Goal: Task Accomplishment & Management: Use online tool/utility

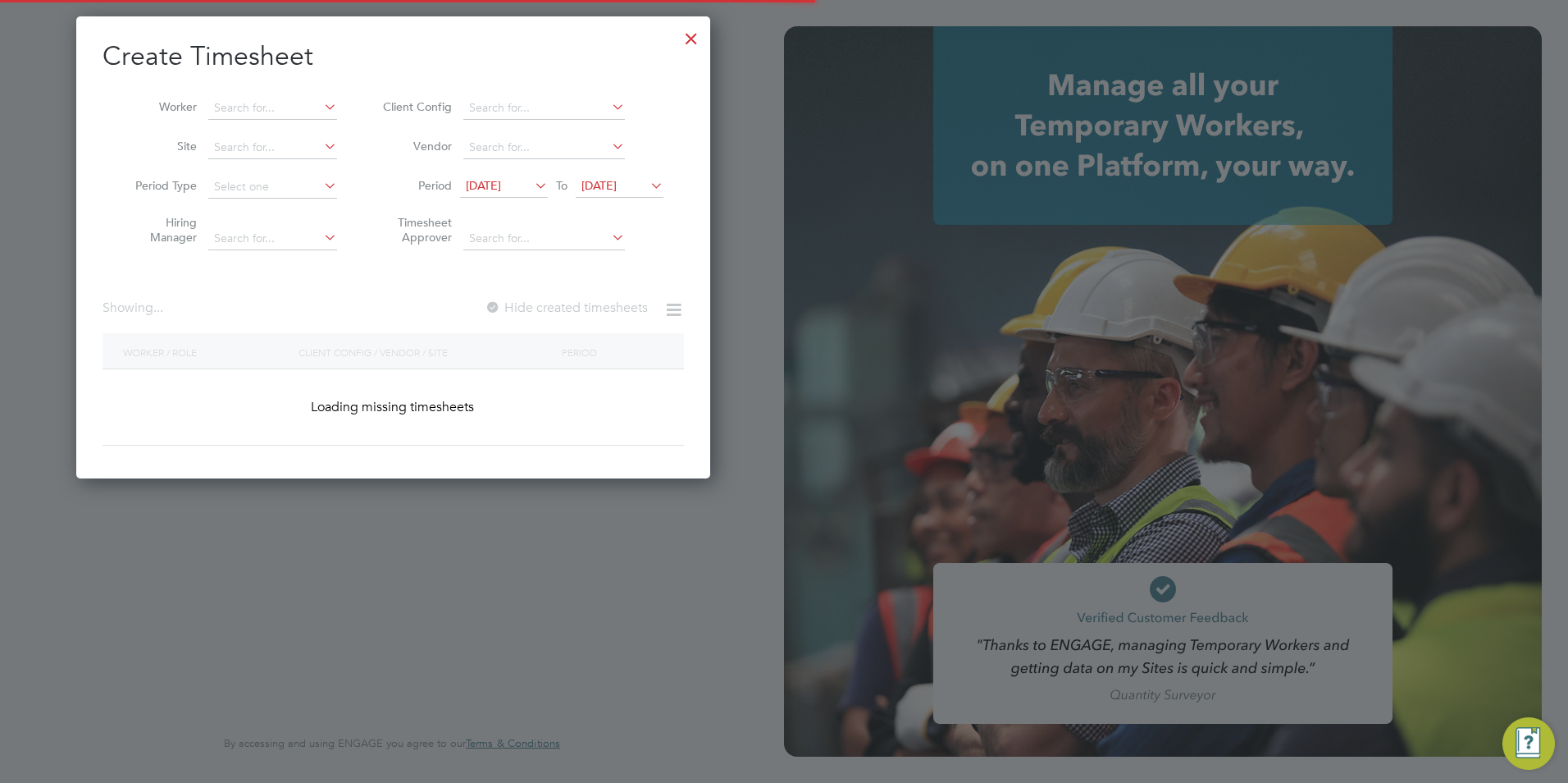
scroll to position [462, 635]
click at [683, 42] on div at bounding box center [692, 34] width 30 height 30
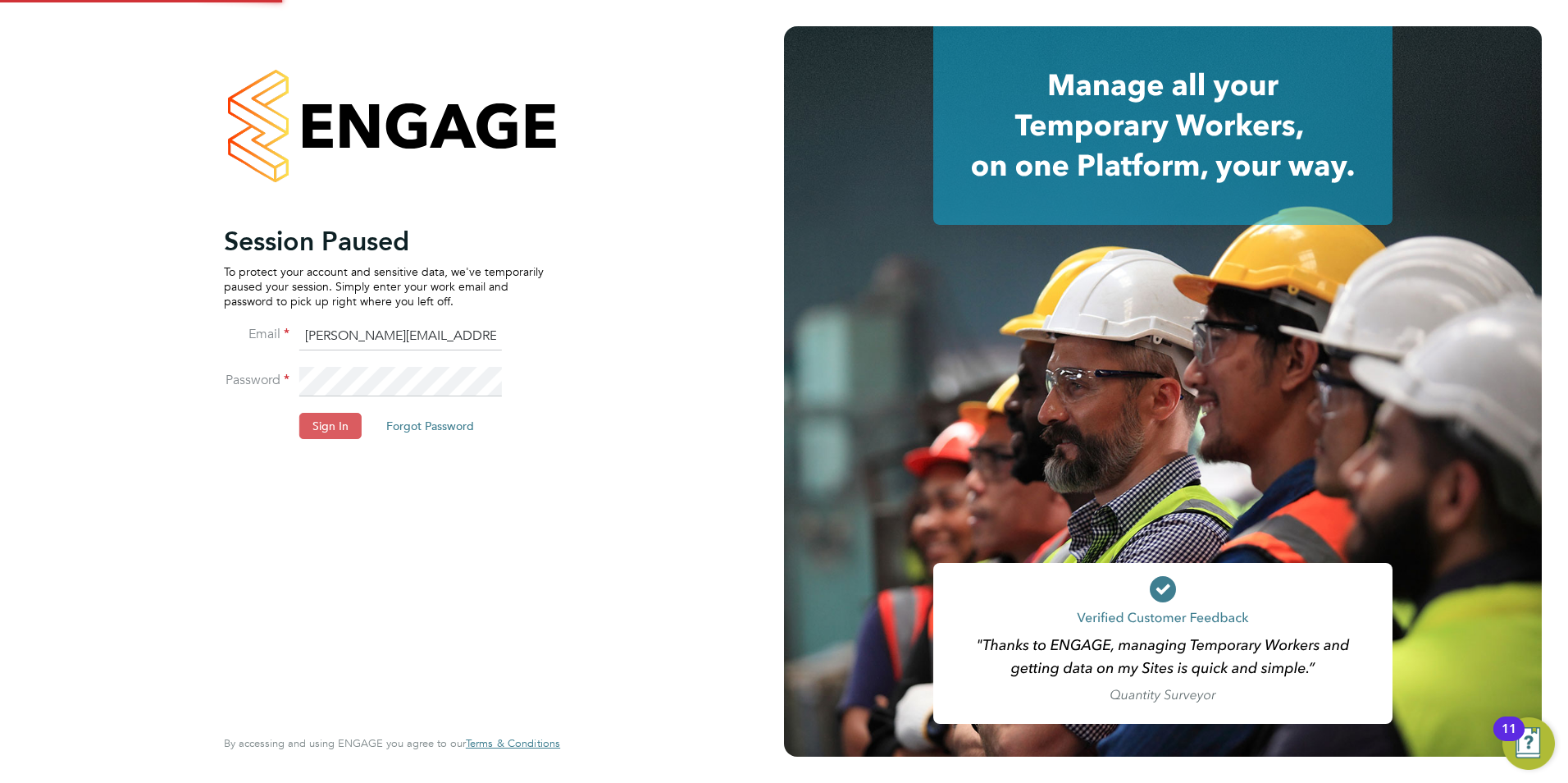
click at [320, 437] on button "Sign In" at bounding box center [330, 426] width 63 height 26
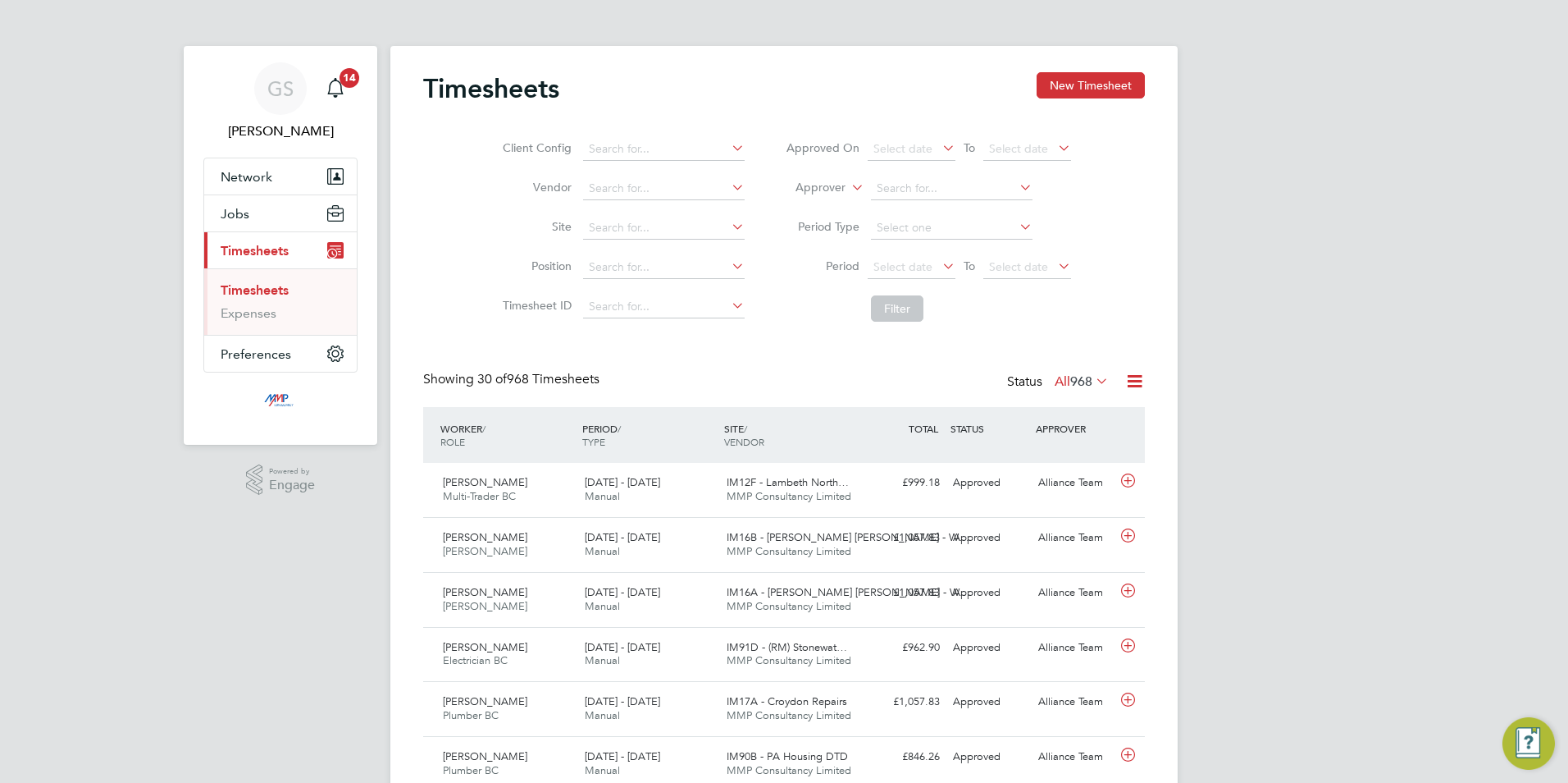
click at [1078, 100] on div "Timesheets New Timesheet" at bounding box center [784, 97] width 722 height 49
click at [1079, 98] on button "New Timesheet" at bounding box center [1091, 85] width 108 height 26
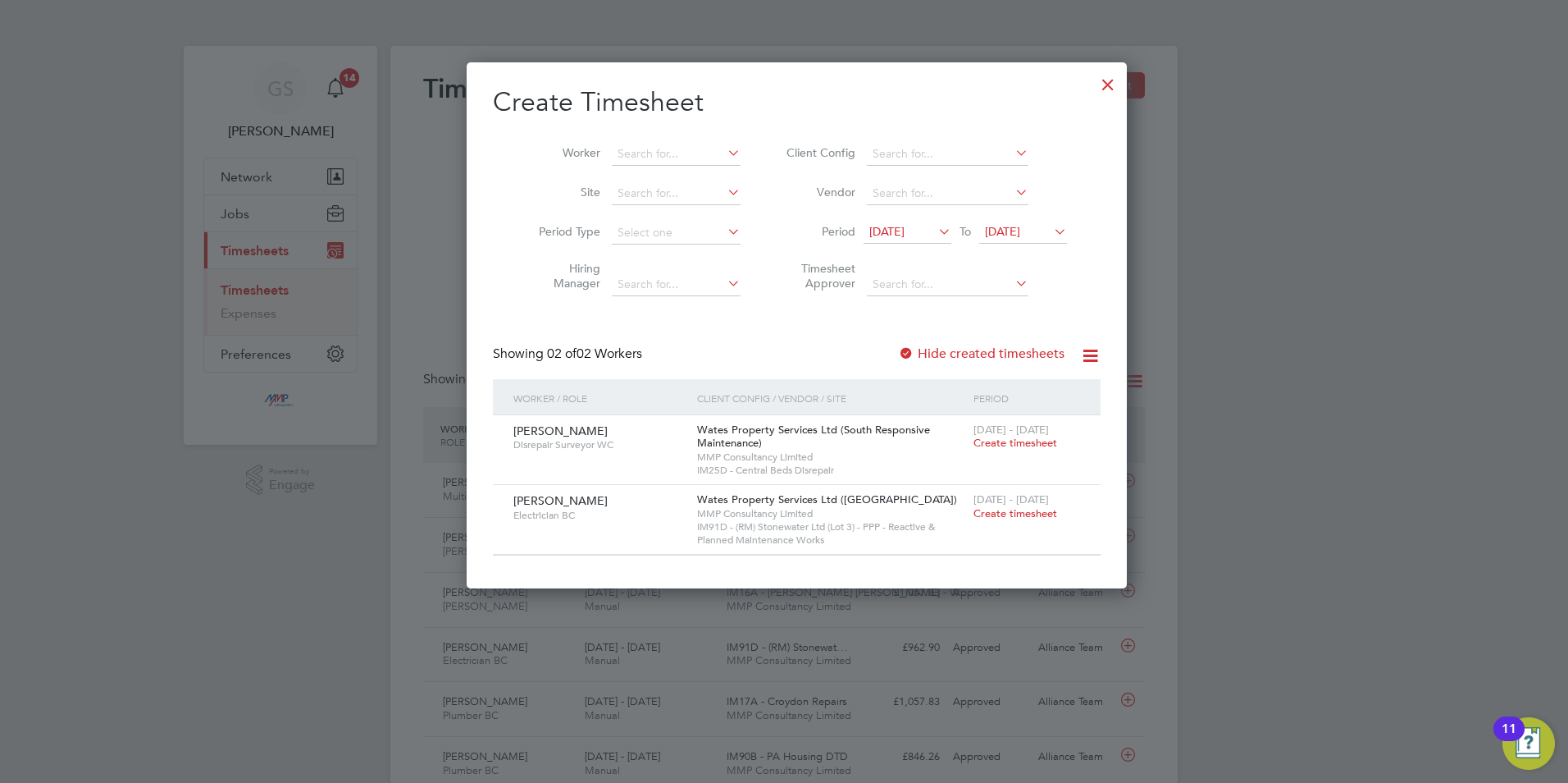
click at [1093, 78] on div at bounding box center [1108, 81] width 30 height 30
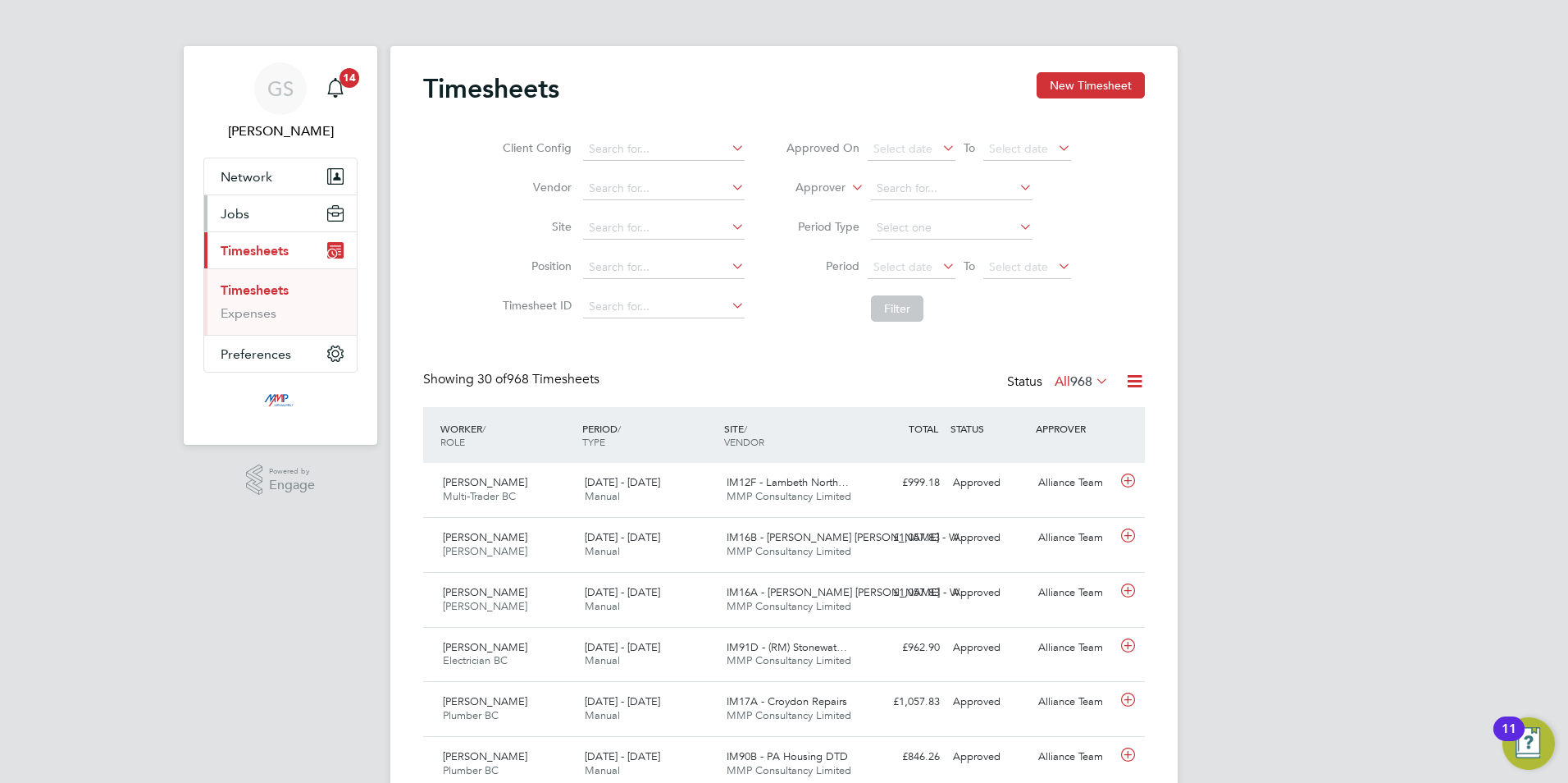
click at [257, 211] on button "Jobs" at bounding box center [280, 213] width 152 height 36
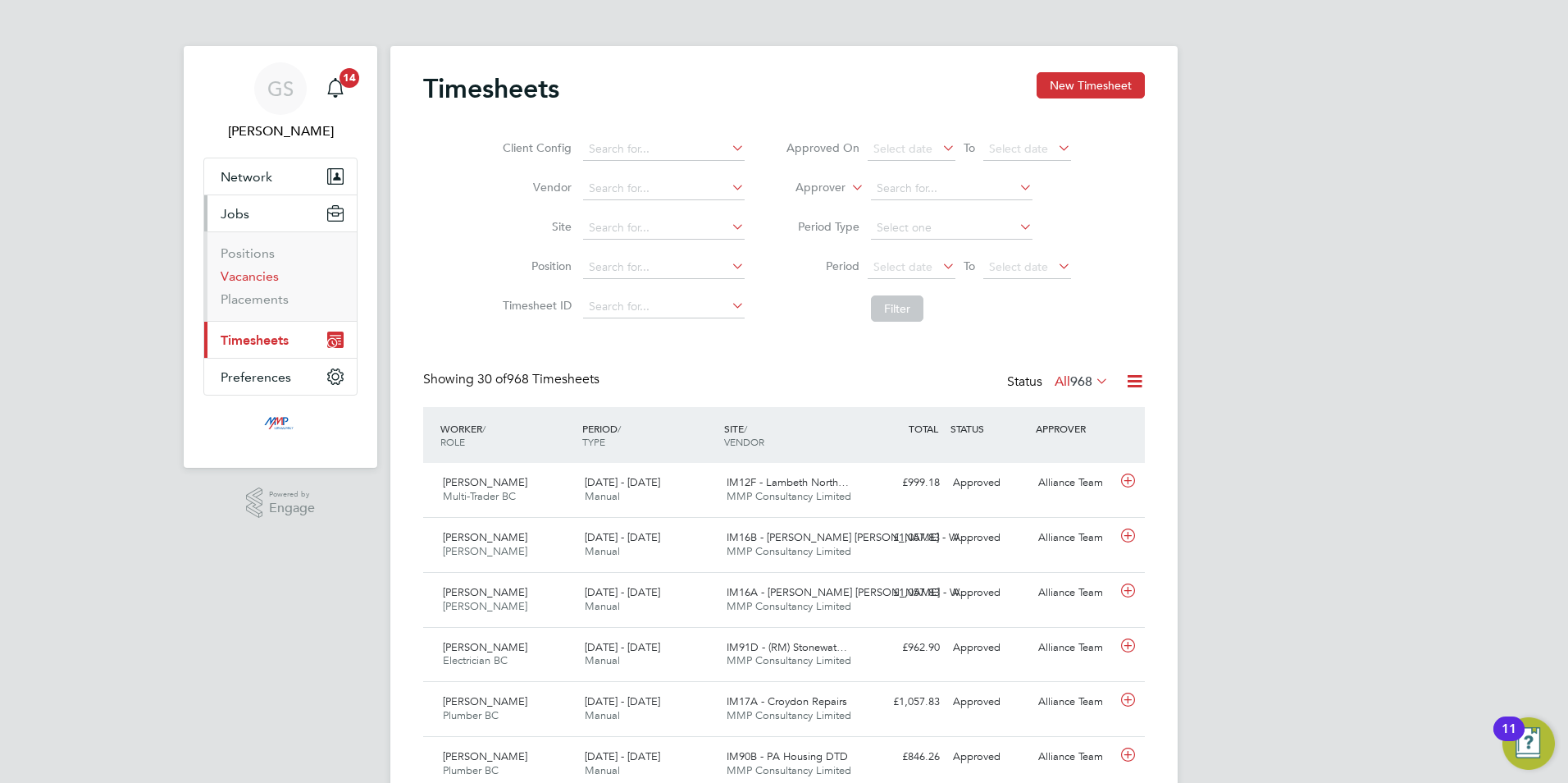
click at [263, 274] on link "Vacancies" at bounding box center [250, 277] width 58 height 16
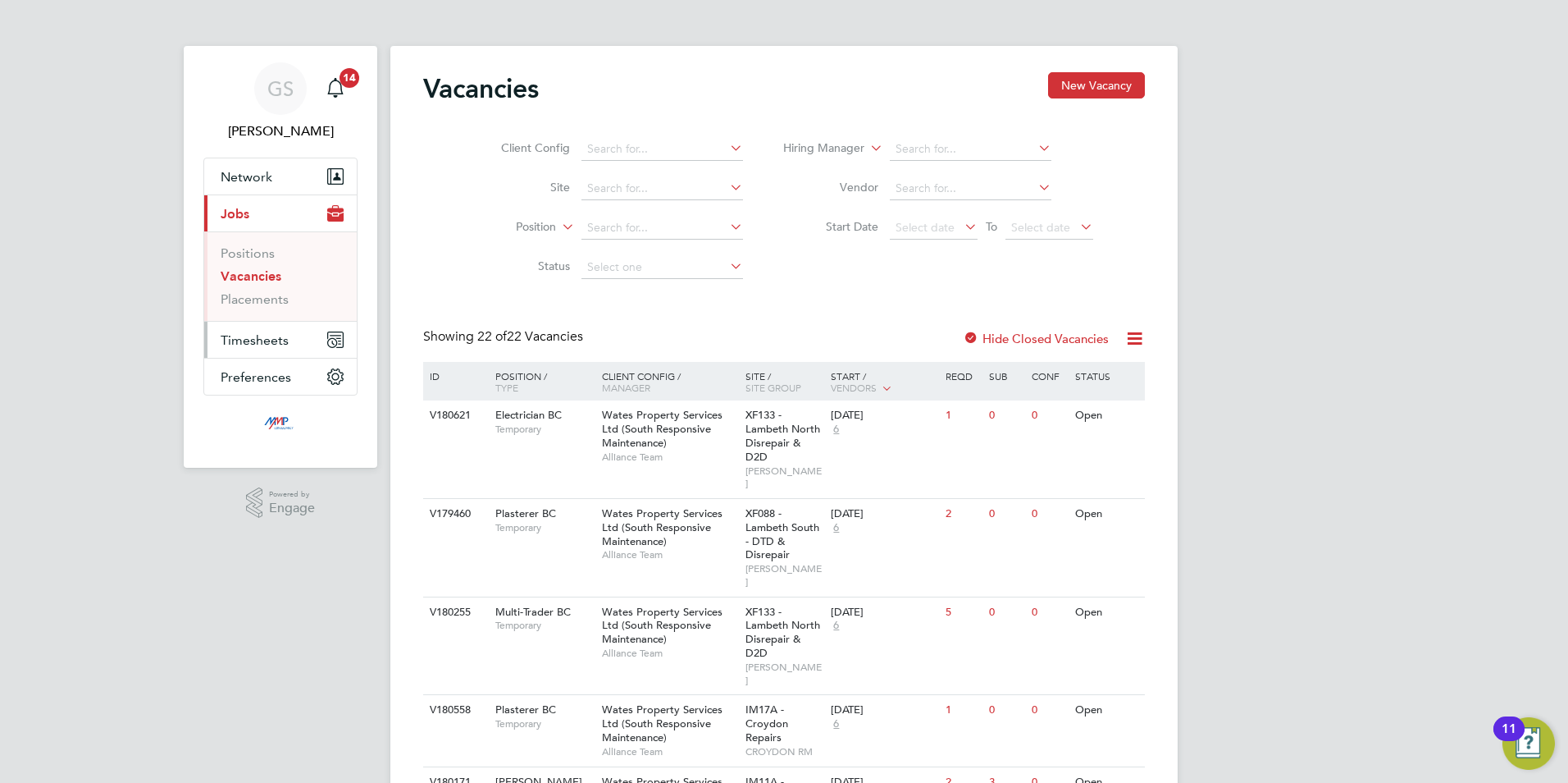
click at [235, 338] on span "Timesheets" at bounding box center [254, 340] width 68 height 16
click at [271, 291] on link "Timesheets" at bounding box center [254, 290] width 68 height 16
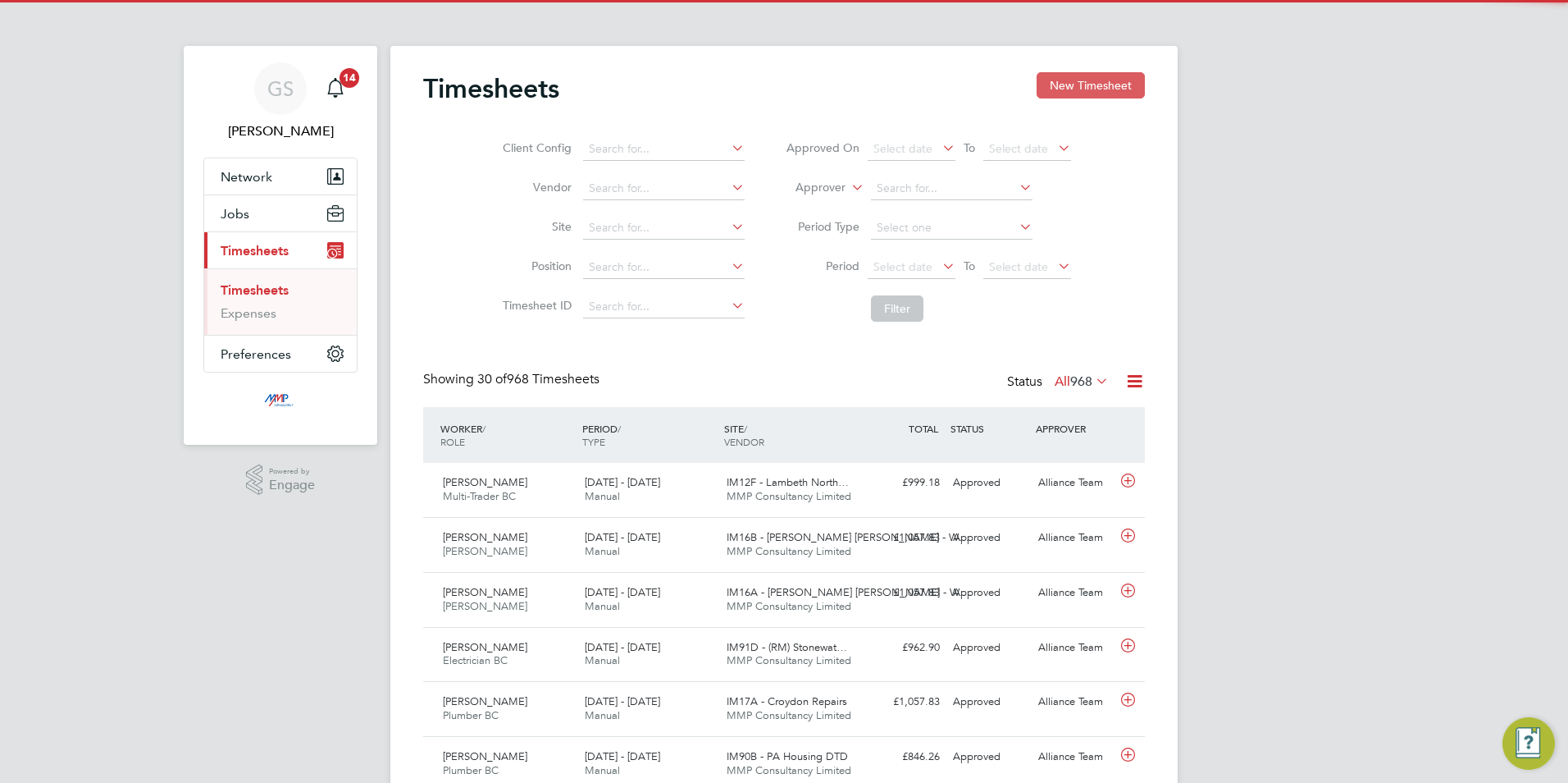
scroll to position [42, 143]
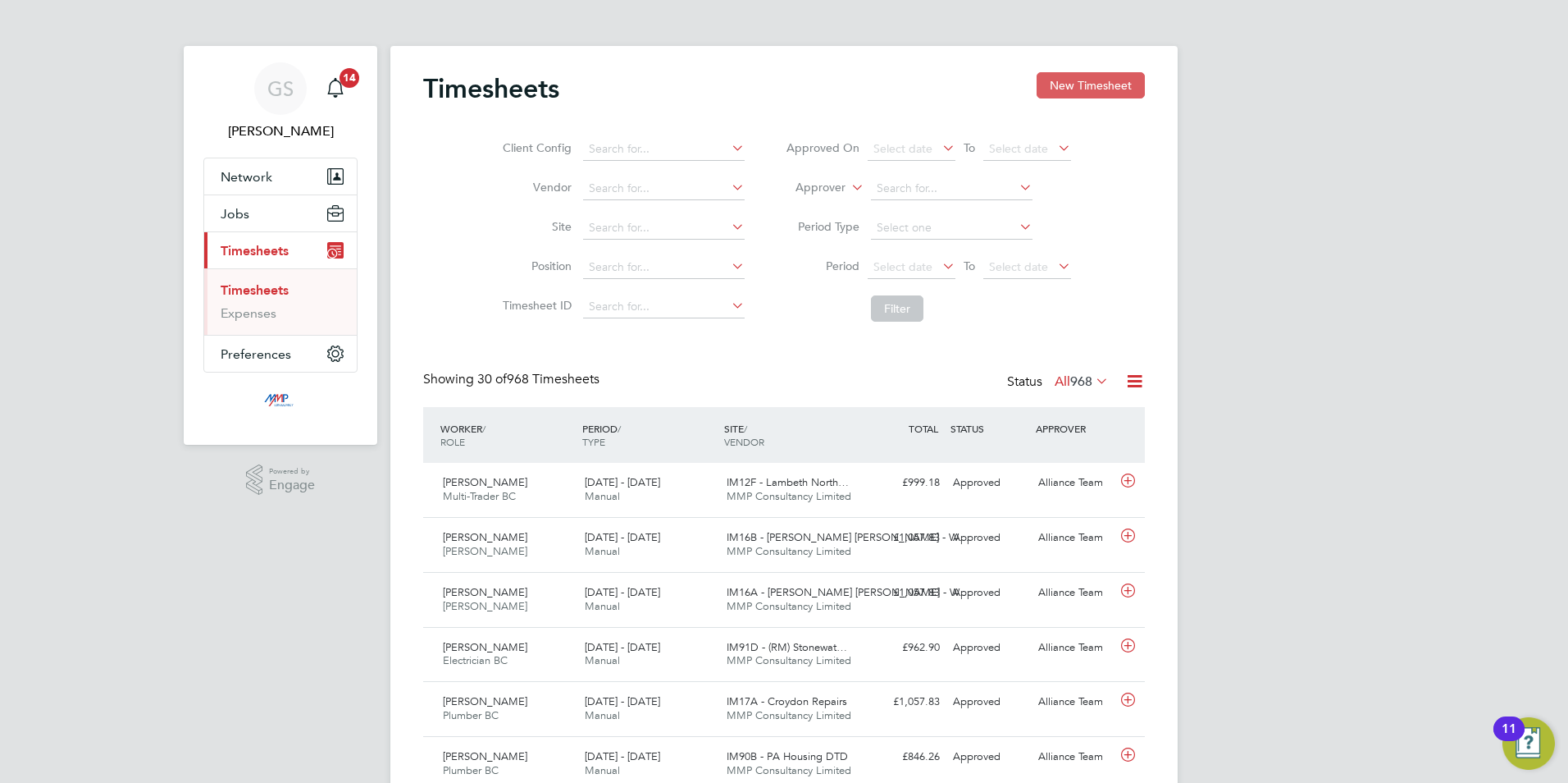
click at [1078, 85] on button "New Timesheet" at bounding box center [1091, 85] width 108 height 26
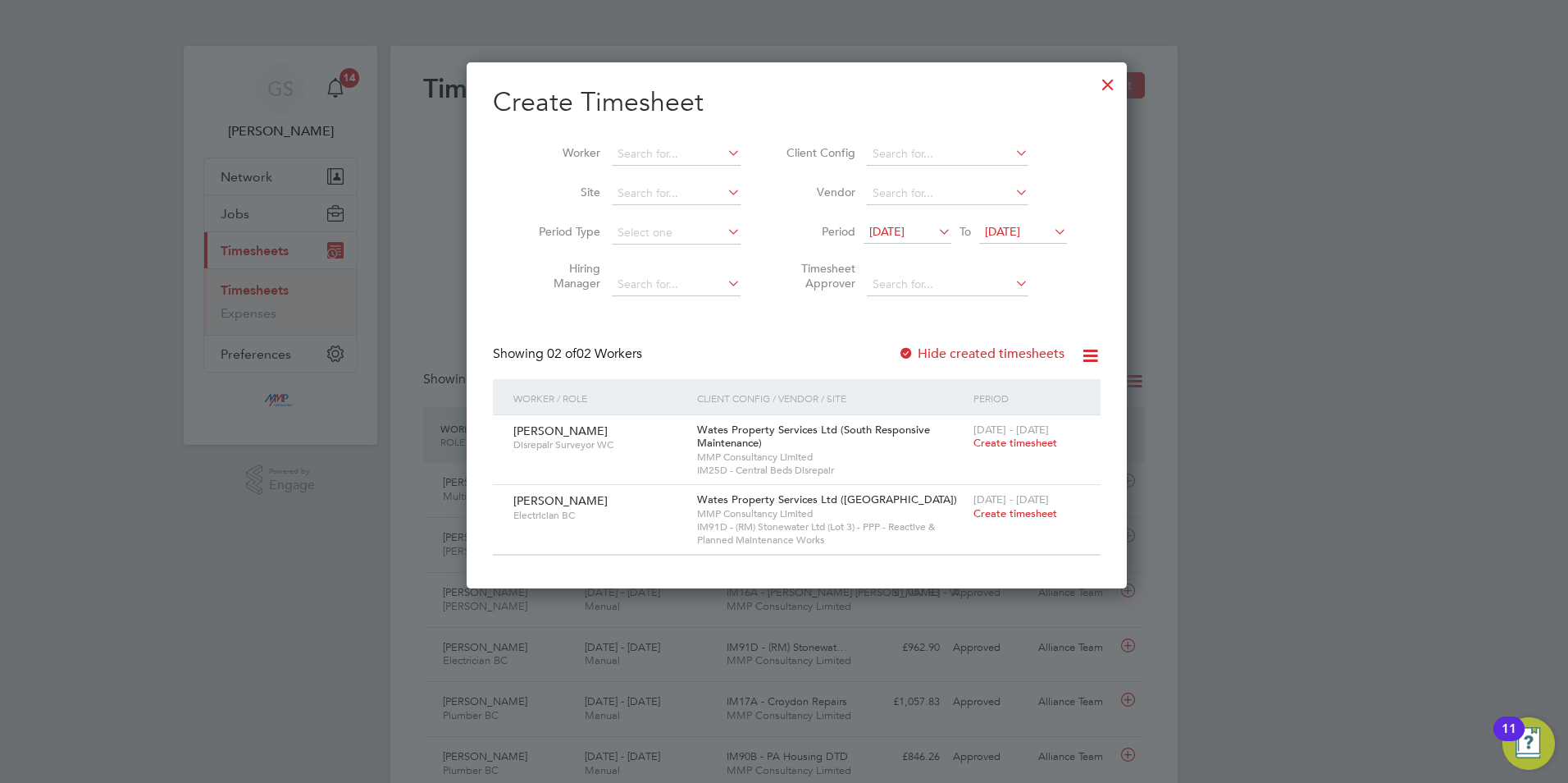
click at [1093, 89] on div at bounding box center [1108, 81] width 30 height 30
